Goal: Information Seeking & Learning: Check status

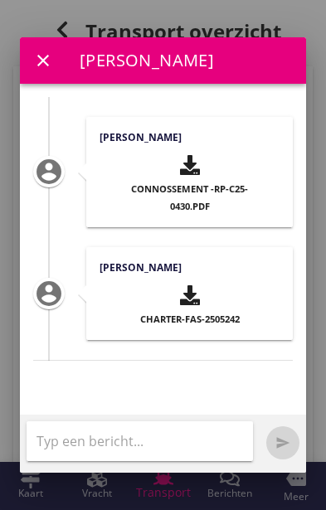
click at [38, 51] on icon "close" at bounding box center [43, 61] width 20 height 20
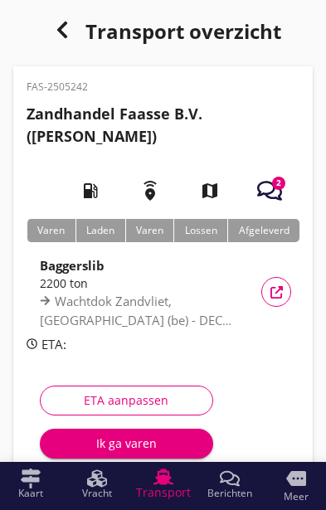
click at [280, 287] on use "button" at bounding box center [276, 292] width 12 height 12
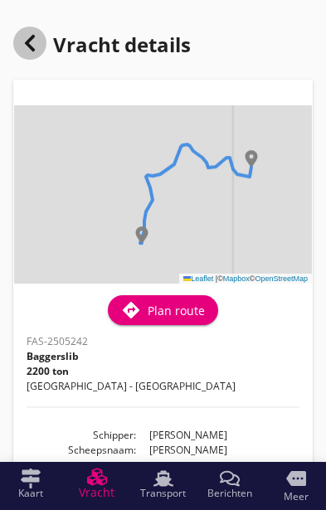
click at [32, 38] on use at bounding box center [30, 43] width 10 height 17
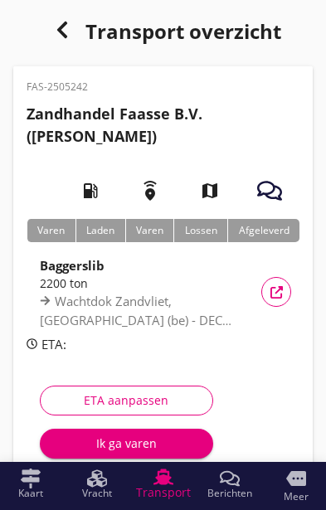
click at [280, 287] on use "button" at bounding box center [276, 292] width 12 height 12
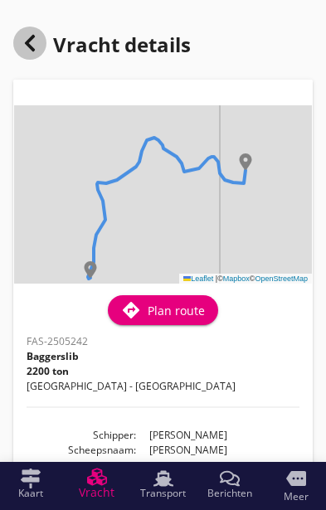
click at [31, 40] on use at bounding box center [30, 43] width 10 height 17
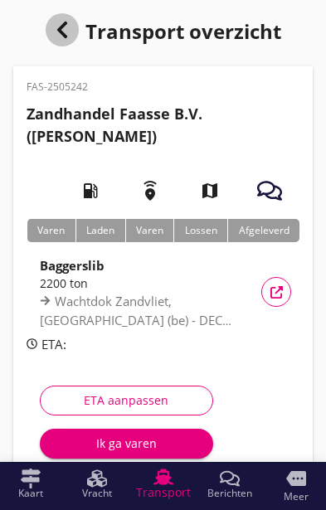
click at [55, 22] on icon "button" at bounding box center [62, 30] width 20 height 20
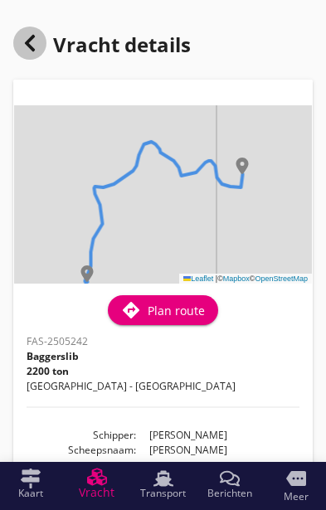
click at [34, 44] on icon at bounding box center [30, 43] width 20 height 20
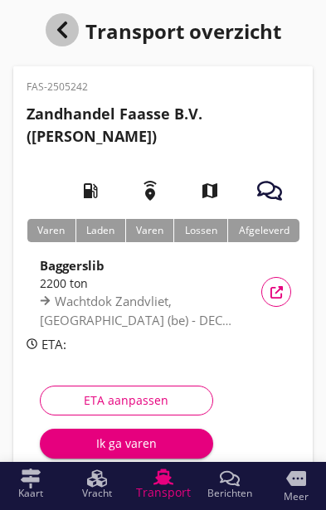
click at [58, 22] on icon "button" at bounding box center [62, 30] width 20 height 20
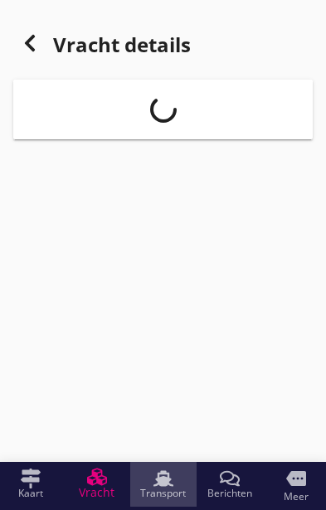
click at [167, 493] on span "Transport" at bounding box center [163, 493] width 46 height 10
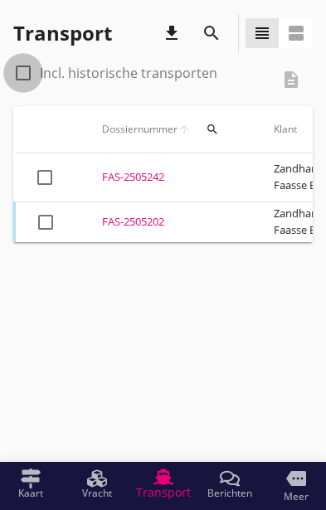
click at [31, 70] on div at bounding box center [23, 73] width 28 height 28
checkbox input "true"
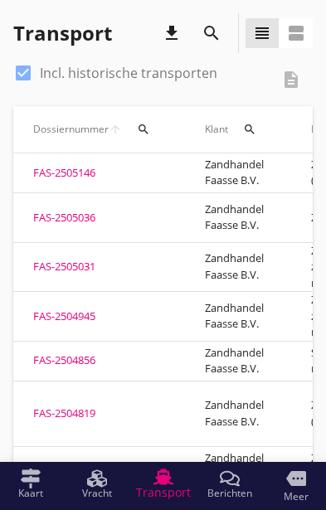
scroll to position [0, 28]
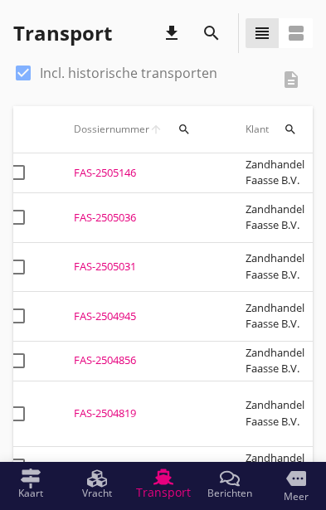
click at [119, 210] on div "FAS-2505036" at bounding box center [140, 218] width 132 height 17
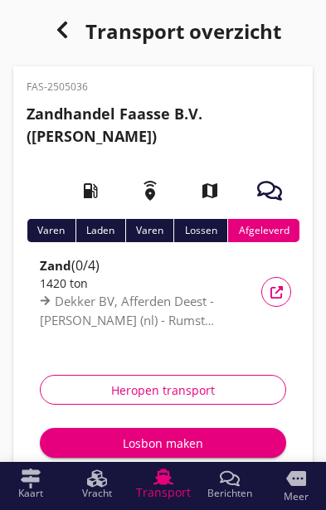
click at [279, 286] on icon "button" at bounding box center [276, 292] width 12 height 12
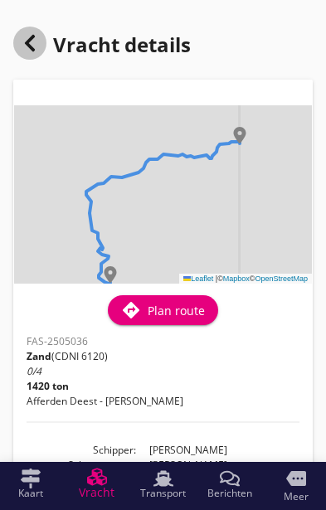
click at [35, 38] on icon at bounding box center [30, 43] width 20 height 20
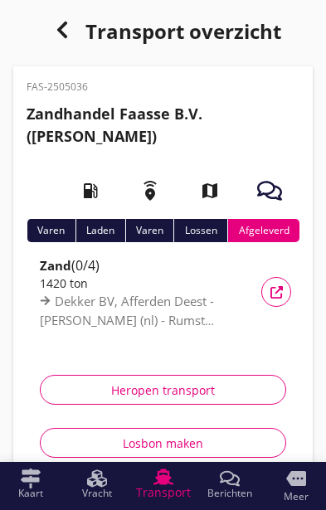
click at [56, 22] on icon "button" at bounding box center [62, 30] width 20 height 20
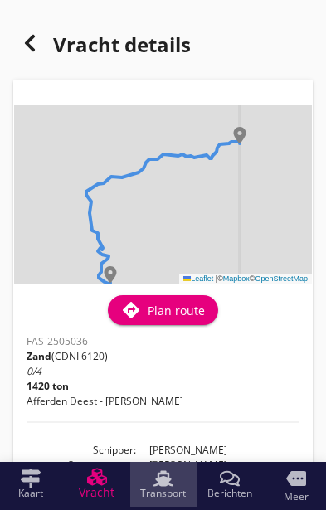
click at [169, 497] on span "Transport" at bounding box center [163, 493] width 46 height 10
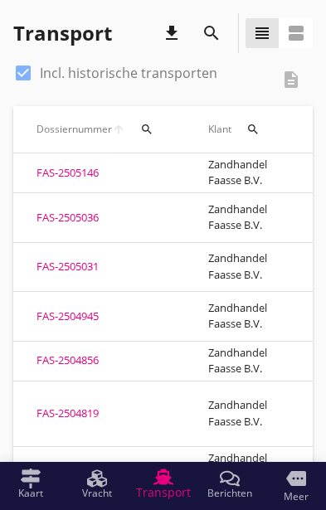
scroll to position [0, 64]
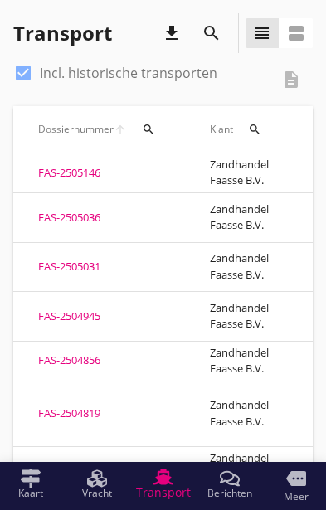
click at [67, 259] on div "FAS-2505031" at bounding box center [104, 267] width 132 height 17
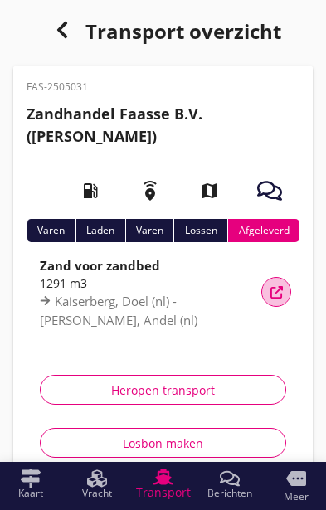
click at [276, 289] on icon "button" at bounding box center [276, 292] width 12 height 12
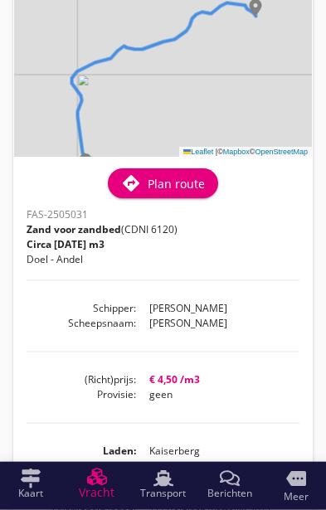
scroll to position [128, 0]
